Goal: Entertainment & Leisure: Consume media (video, audio)

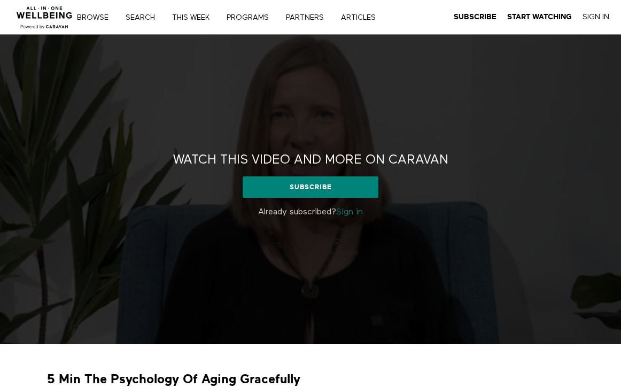
scroll to position [26, 0]
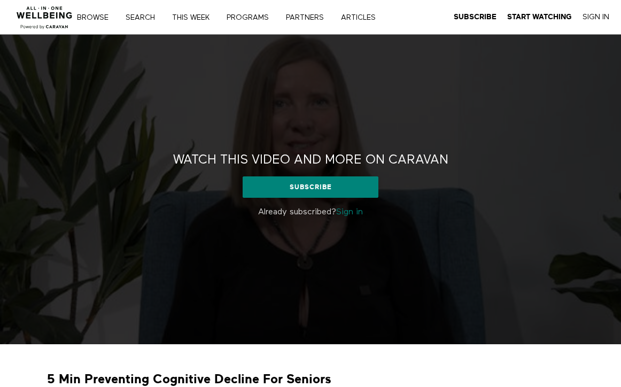
scroll to position [23, 0]
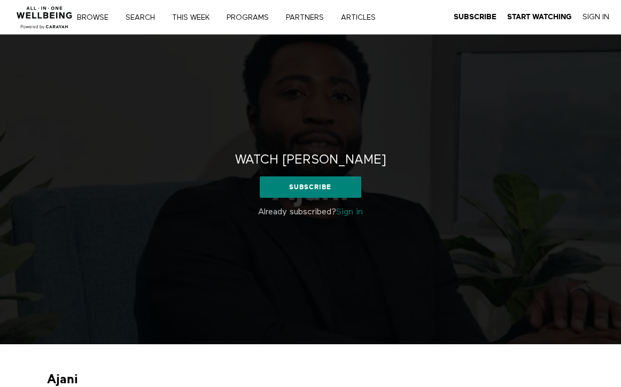
scroll to position [72, 0]
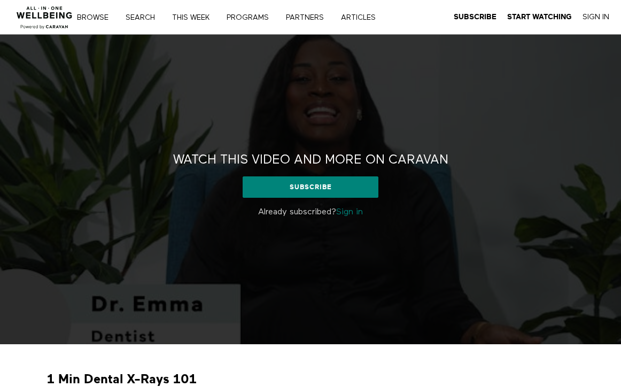
scroll to position [17, 0]
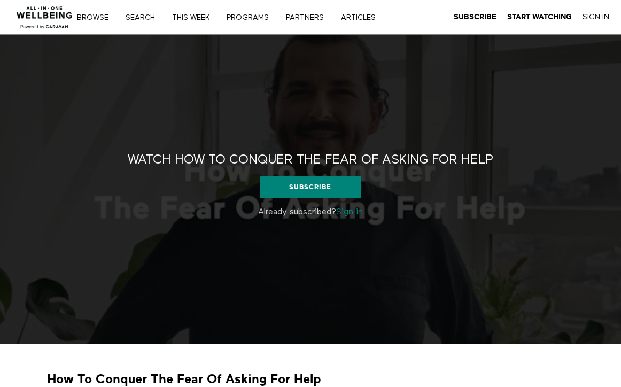
scroll to position [57, 0]
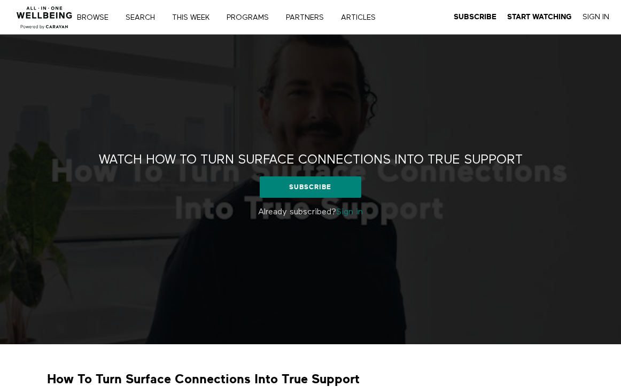
scroll to position [33, 0]
